Goal: Task Accomplishment & Management: Manage account settings

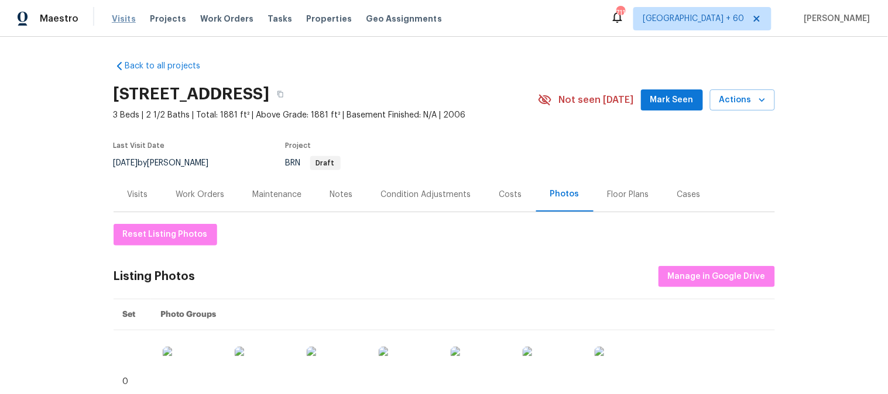
click at [125, 21] on span "Visits" at bounding box center [124, 19] width 24 height 12
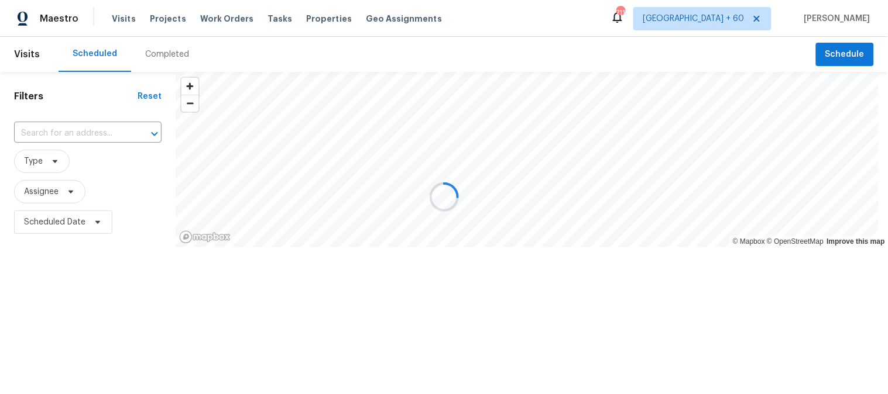
click at [145, 55] on div "Completed" at bounding box center [167, 55] width 44 height 12
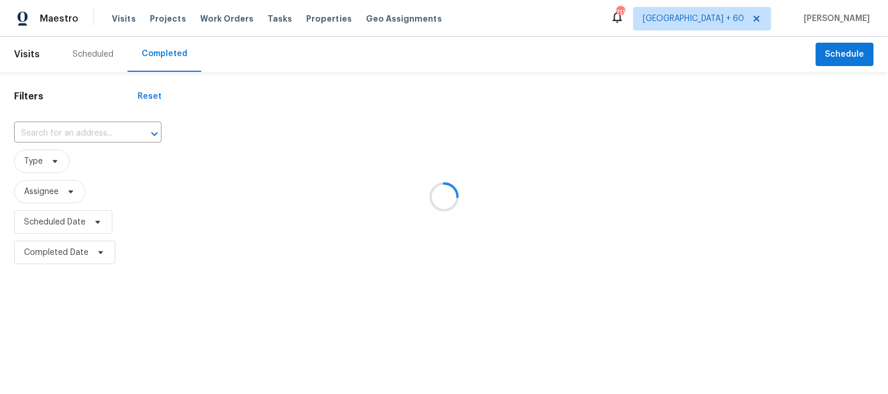
click at [143, 55] on div at bounding box center [444, 197] width 888 height 394
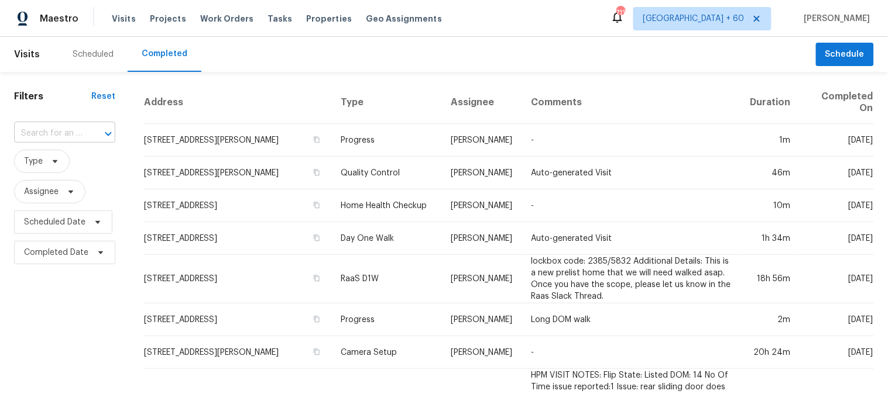
click at [42, 141] on input "text" at bounding box center [48, 134] width 68 height 18
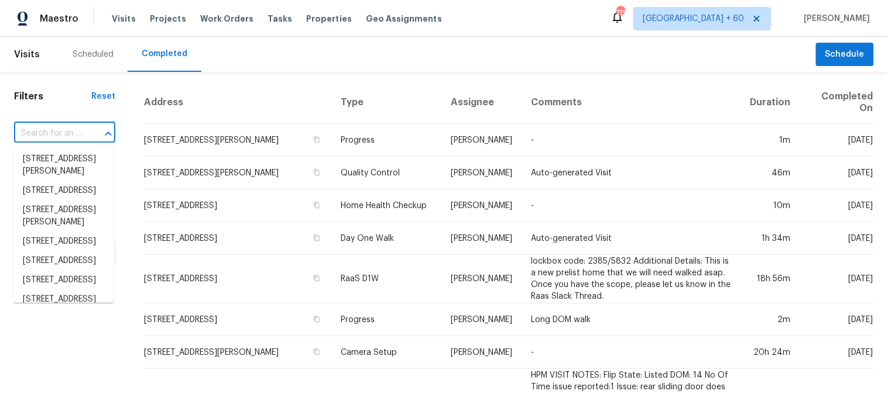
paste input "[STREET_ADDRESS]"
type input "[STREET_ADDRESS]"
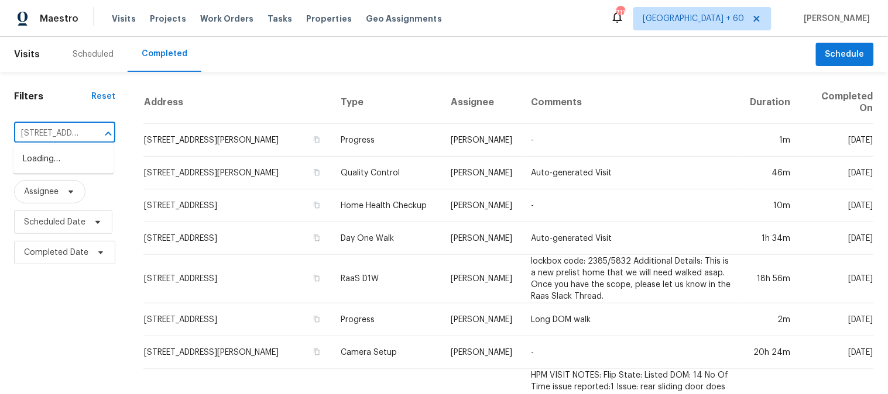
scroll to position [0, 86]
click at [50, 165] on li "[STREET_ADDRESS]" at bounding box center [63, 159] width 100 height 19
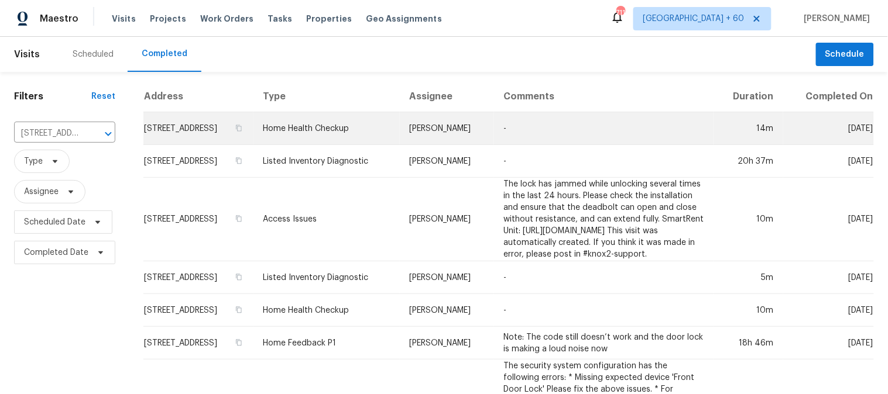
click at [316, 143] on td "Home Health Checkup" at bounding box center [326, 128] width 146 height 33
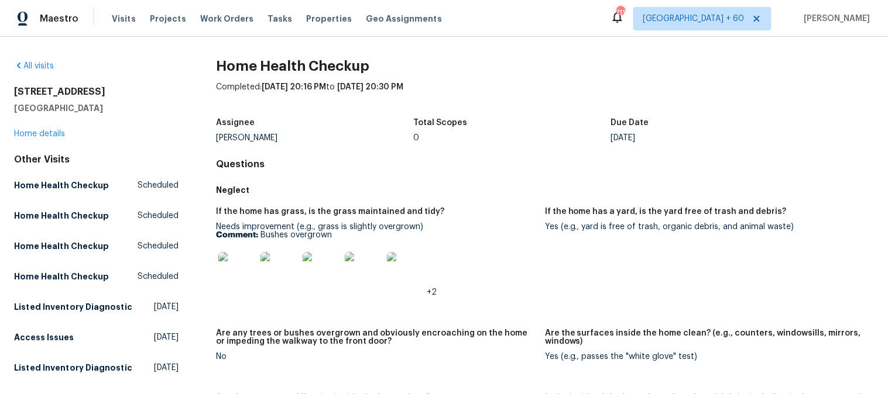
click at [50, 129] on div "[STREET_ADDRESS] Home details" at bounding box center [96, 113] width 164 height 54
click at [48, 130] on link "Home details" at bounding box center [39, 134] width 51 height 8
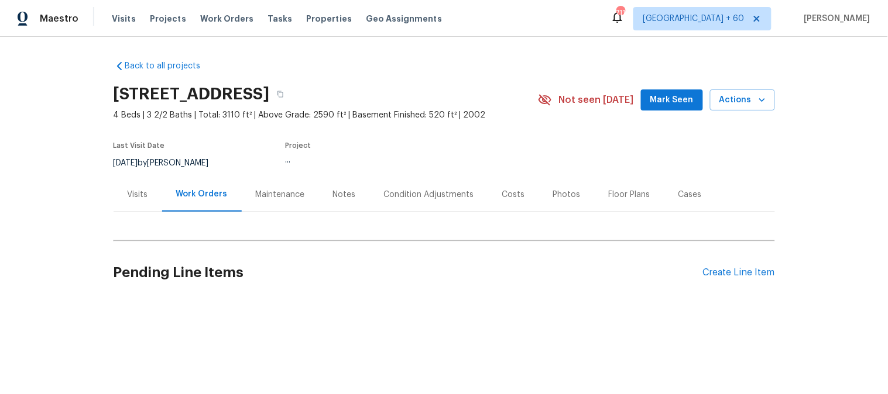
click at [556, 195] on div "Photos" at bounding box center [567, 195] width 28 height 12
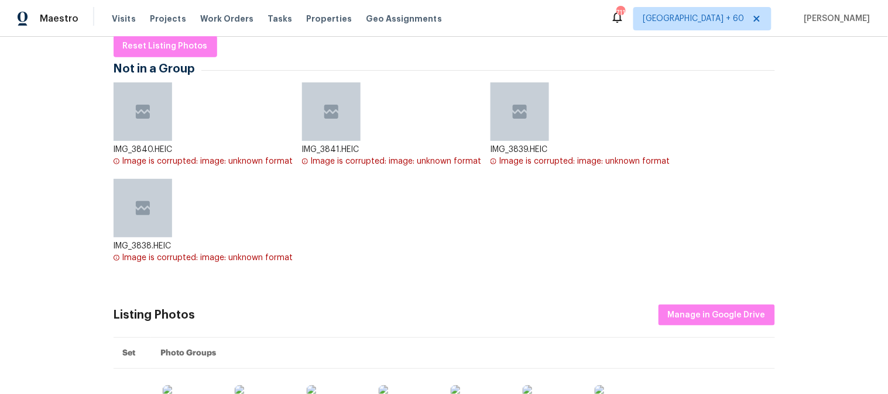
scroll to position [260, 0]
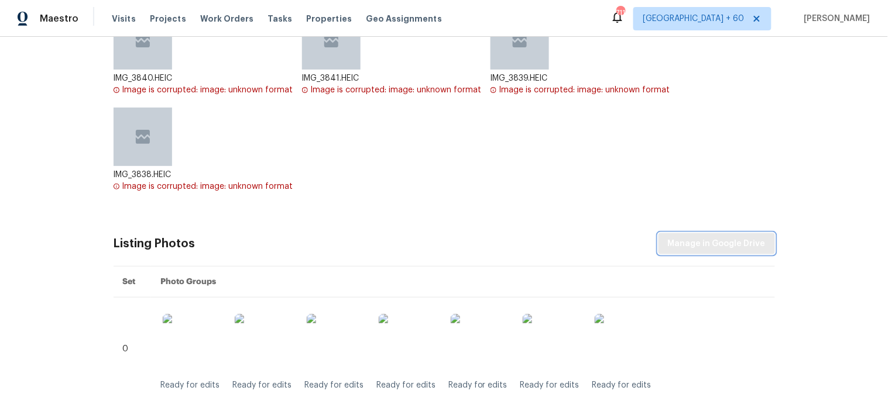
click at [692, 249] on span "Manage in Google Drive" at bounding box center [717, 244] width 98 height 15
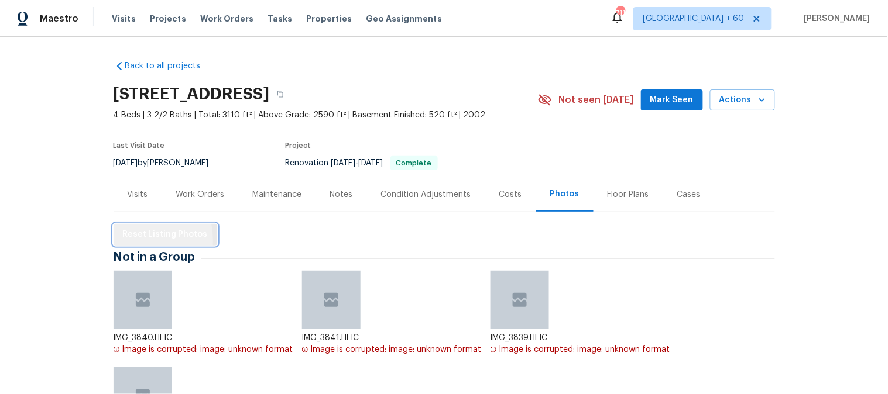
click at [123, 241] on span "Reset Listing Photos" at bounding box center [165, 235] width 85 height 15
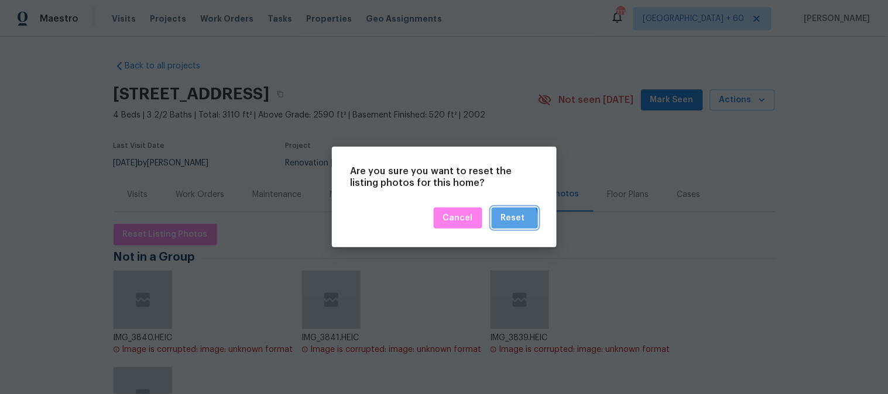
click at [503, 220] on div "Reset" at bounding box center [513, 218] width 24 height 15
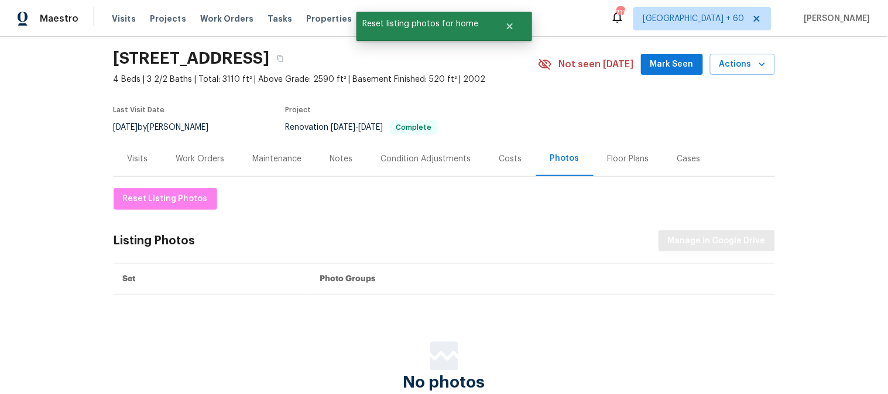
scroll to position [65, 0]
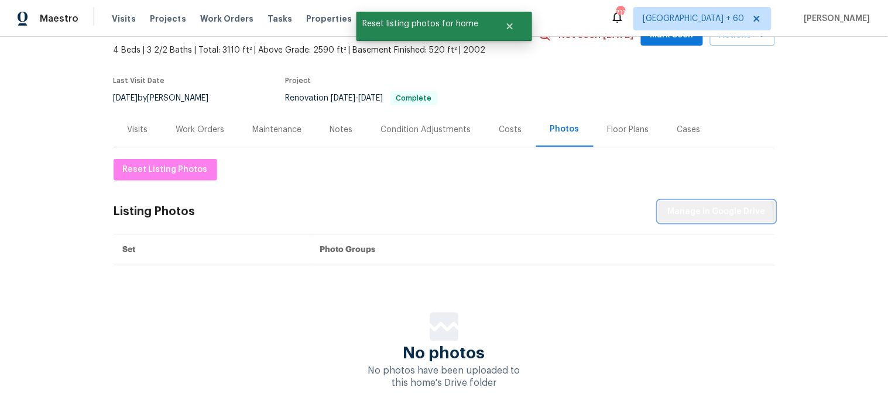
click at [710, 218] on span "Manage in Google Drive" at bounding box center [717, 212] width 98 height 15
